Goal: Task Accomplishment & Management: Use online tool/utility

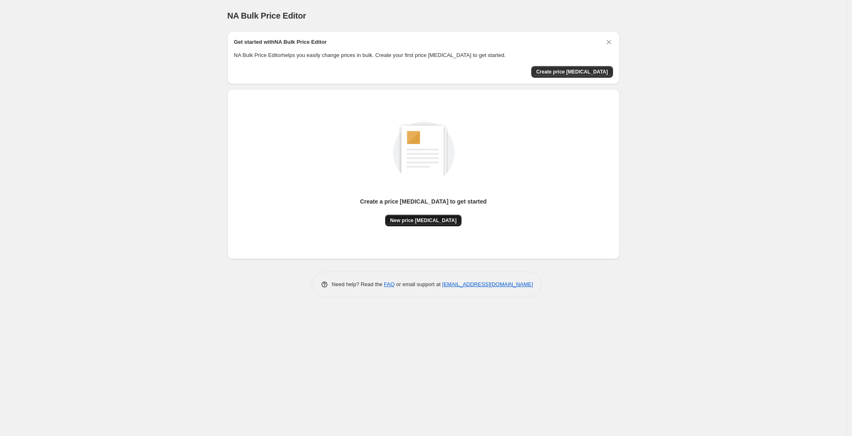
click at [407, 221] on span "New price [MEDICAL_DATA]" at bounding box center [423, 220] width 66 height 7
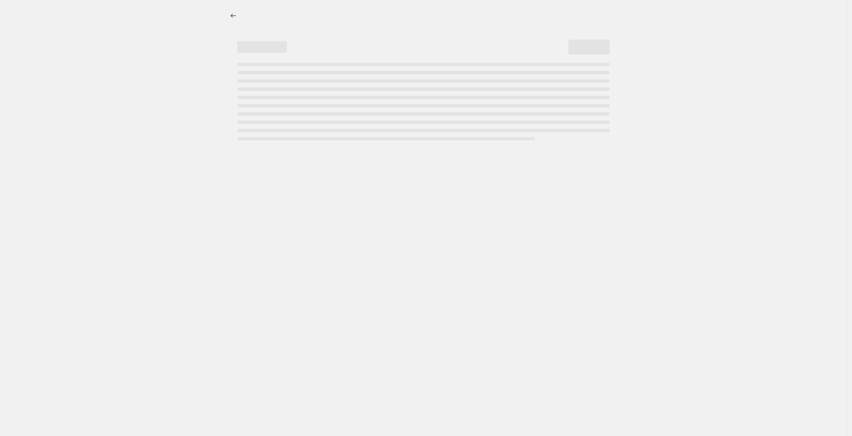
select select "percentage"
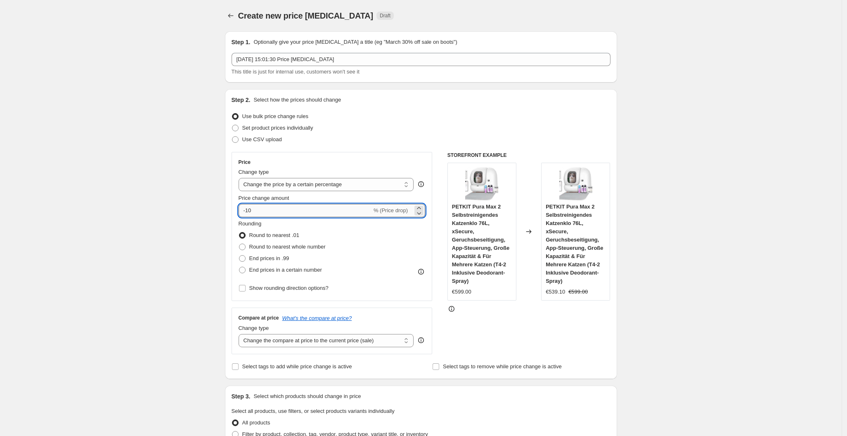
click at [308, 210] on input "-10" at bounding box center [305, 210] width 133 height 13
type input "-1"
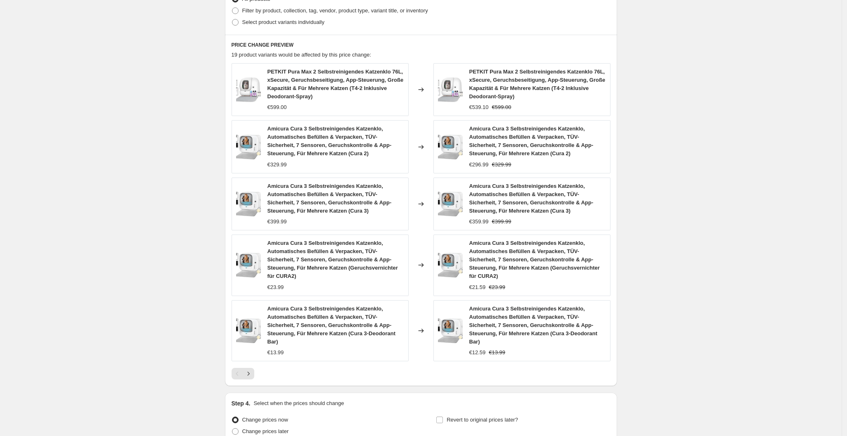
scroll to position [487, 0]
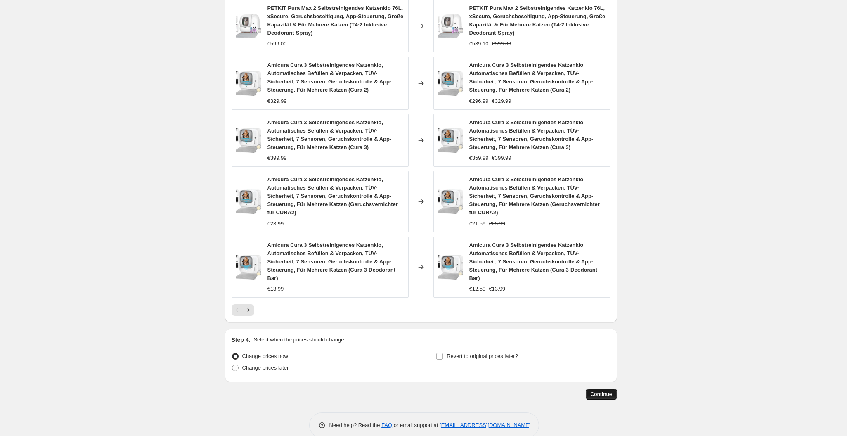
type input "-30"
click at [602, 391] on span "Continue" at bounding box center [601, 394] width 21 height 7
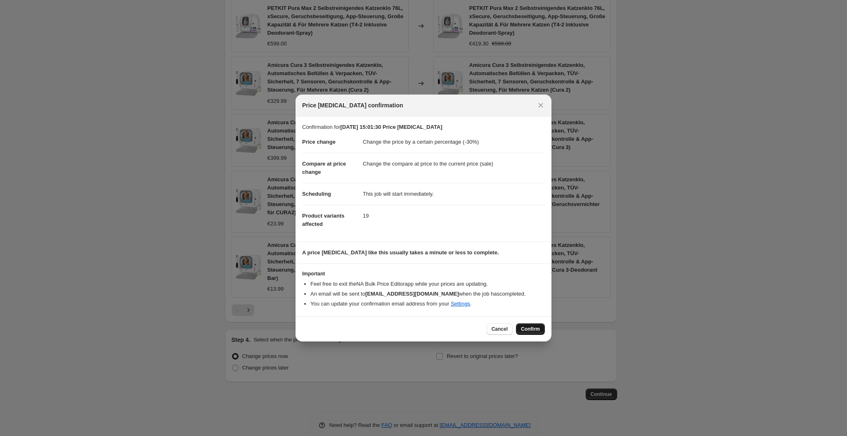
click at [532, 334] on button "Confirm" at bounding box center [530, 329] width 29 height 12
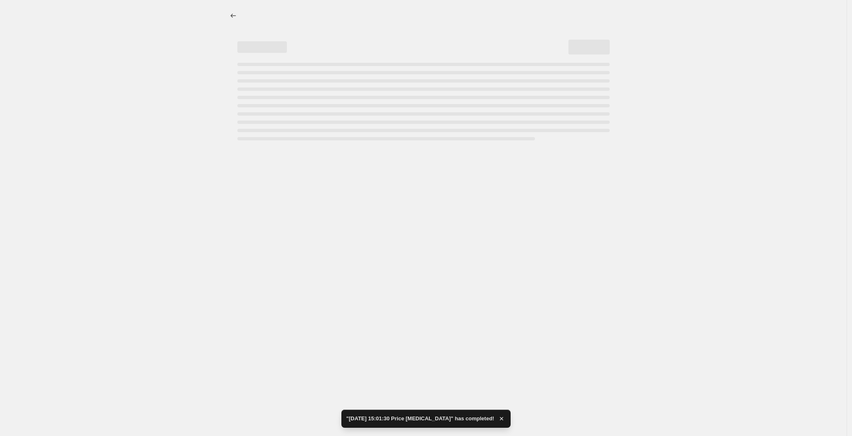
select select "percentage"
